Goal: Navigation & Orientation: Find specific page/section

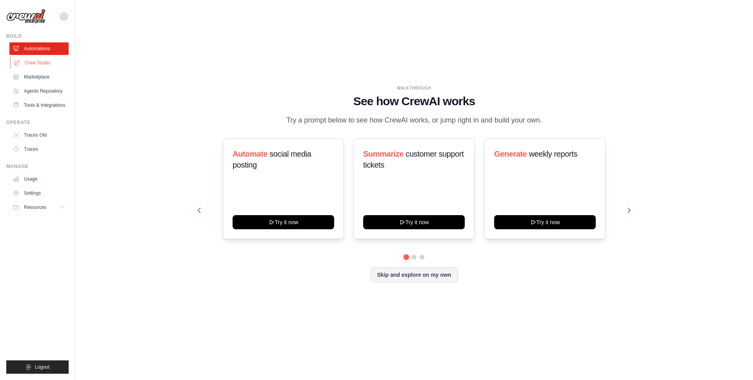
click at [45, 63] on link "Crew Studio" at bounding box center [39, 62] width 59 height 13
click at [405, 274] on button "Skip and explore on my own" at bounding box center [413, 273] width 87 height 15
